Goal: Information Seeking & Learning: Learn about a topic

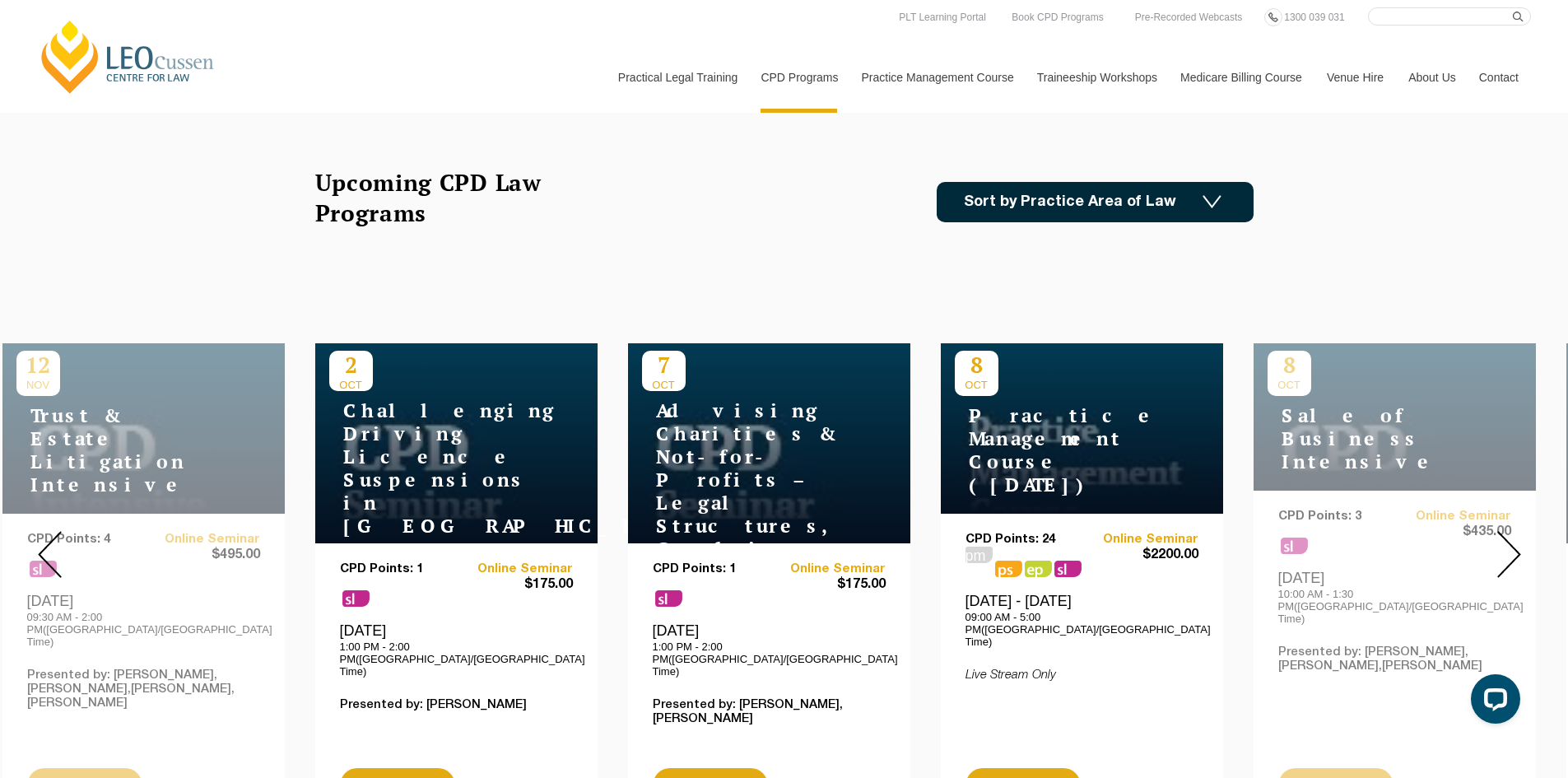
click at [1386, 15] on input "Search here" at bounding box center [1450, 16] width 163 height 18
type input "SMSF"
click at [1513, 7] on button "submit" at bounding box center [1522, 16] width 18 height 18
